Goal: Transaction & Acquisition: Obtain resource

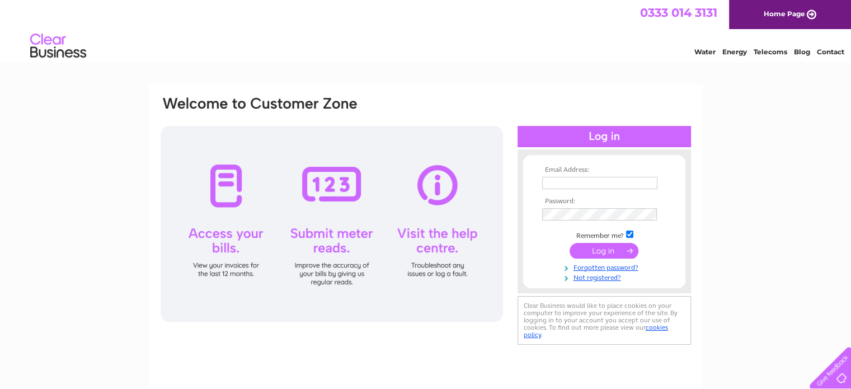
type input "chippyjunction2024@gmail.com"
click at [604, 256] on input "submit" at bounding box center [604, 251] width 69 height 16
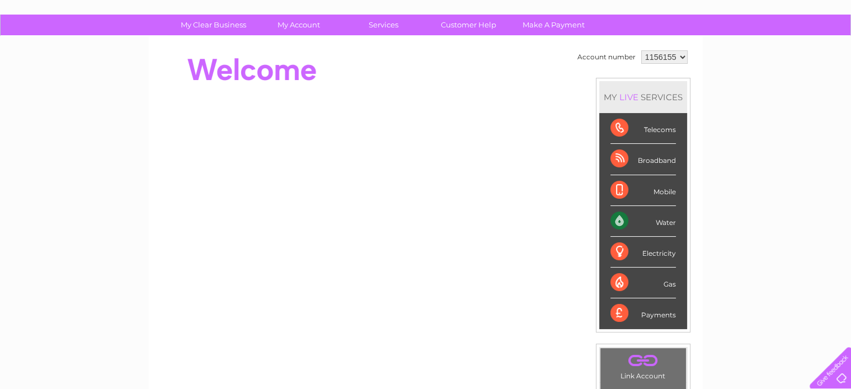
scroll to position [69, 0]
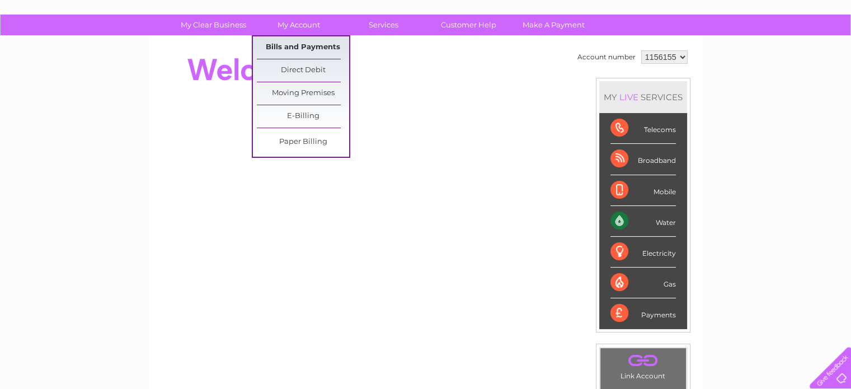
click at [316, 46] on link "Bills and Payments" at bounding box center [303, 47] width 92 height 22
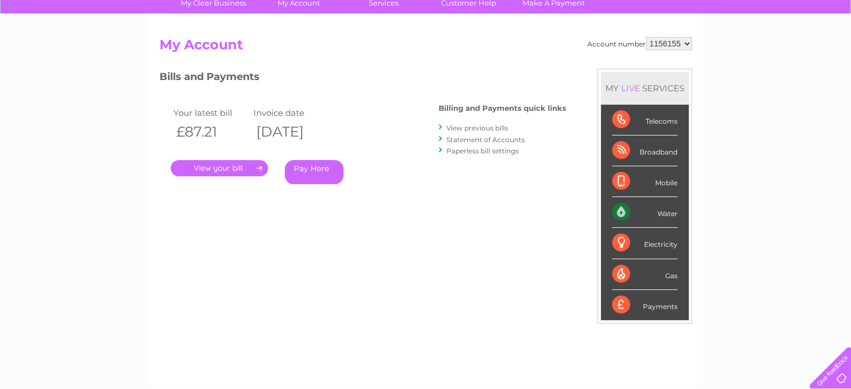
scroll to position [85, 0]
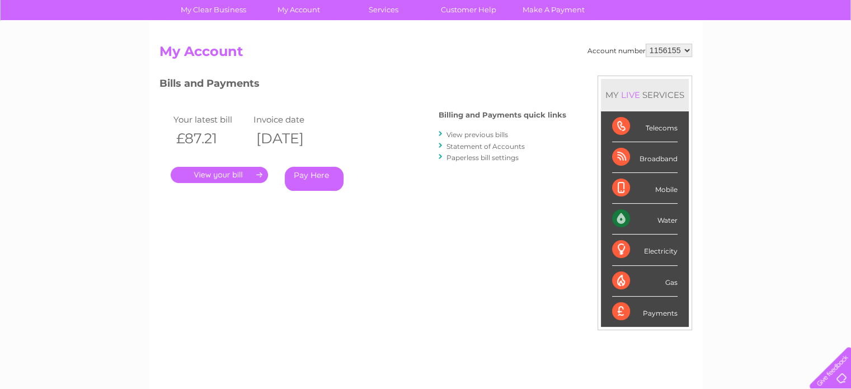
click at [238, 177] on link "." at bounding box center [219, 175] width 97 height 16
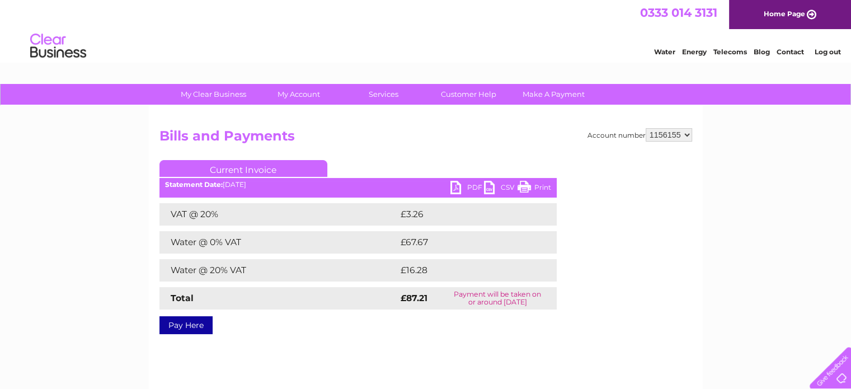
click at [664, 130] on select "1156155" at bounding box center [669, 134] width 46 height 13
click at [513, 130] on h2 "Bills and Payments" at bounding box center [425, 138] width 533 height 21
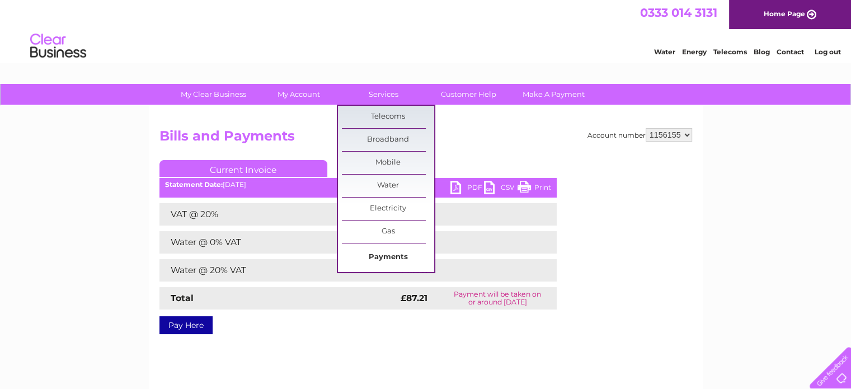
click at [368, 256] on link "Payments" at bounding box center [388, 257] width 92 height 22
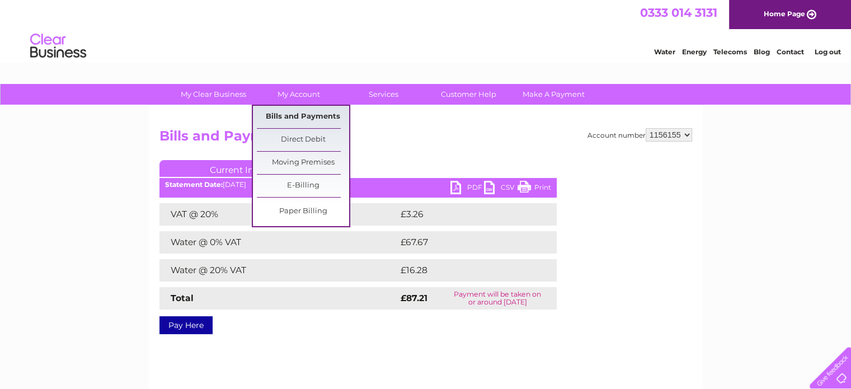
click at [303, 117] on link "Bills and Payments" at bounding box center [303, 117] width 92 height 22
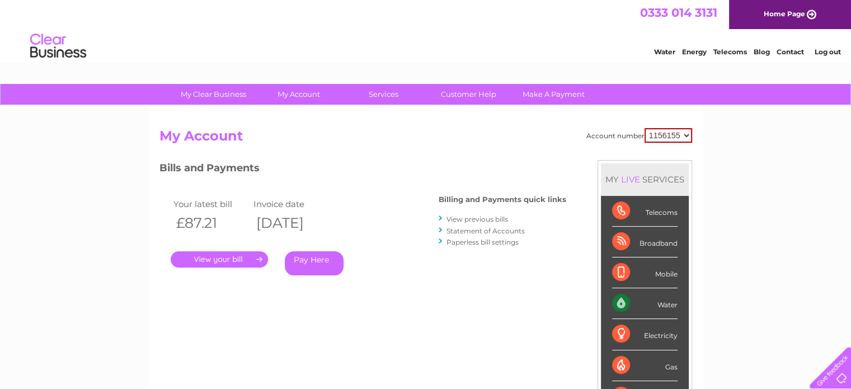
click at [323, 213] on th "[DATE]" at bounding box center [291, 223] width 81 height 23
click at [308, 222] on th "02/10/2025" at bounding box center [291, 223] width 81 height 23
click at [295, 221] on th "02/10/2025" at bounding box center [291, 223] width 81 height 23
click at [331, 222] on th "02/10/2025" at bounding box center [291, 223] width 81 height 23
click at [471, 218] on link "View previous bills" at bounding box center [478, 219] width 62 height 8
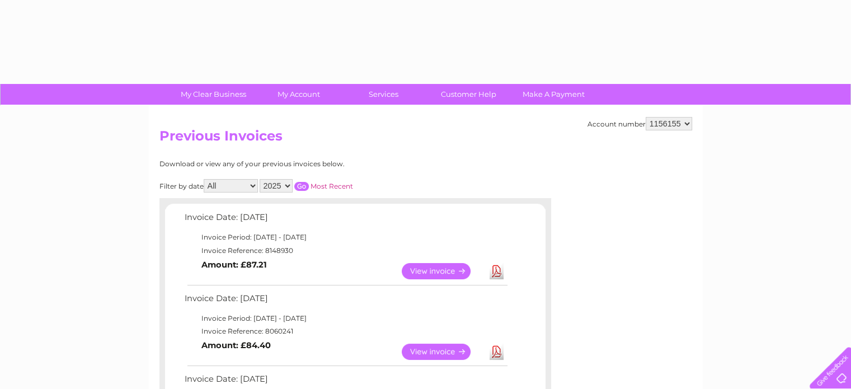
click at [442, 218] on td "Invoice Date: [DATE]" at bounding box center [345, 220] width 327 height 21
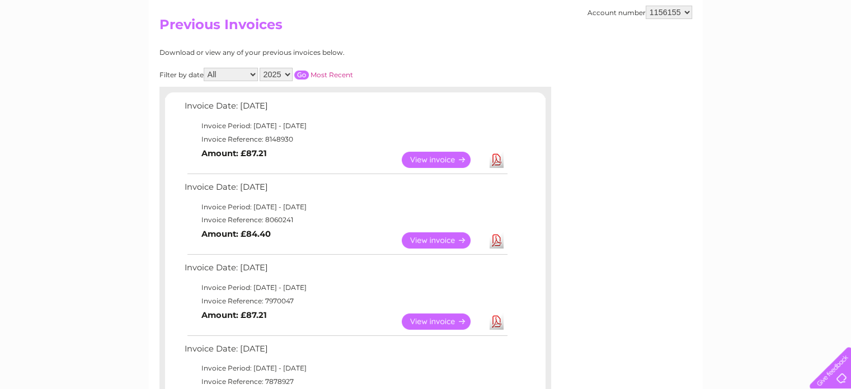
scroll to position [114, 0]
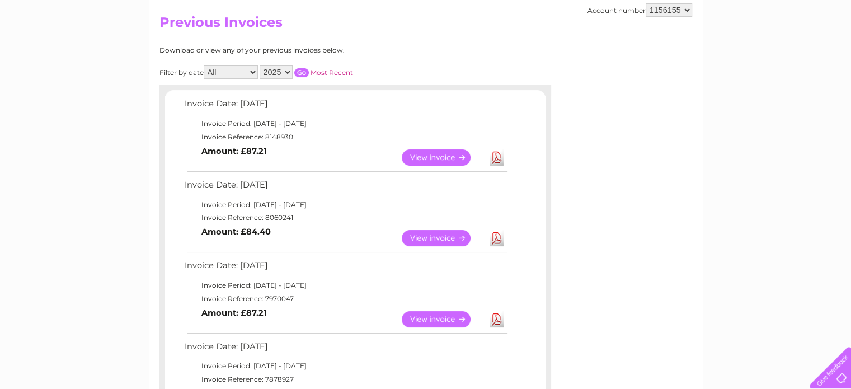
click at [495, 237] on link "Download" at bounding box center [497, 238] width 14 height 16
